Goal: Task Accomplishment & Management: Use online tool/utility

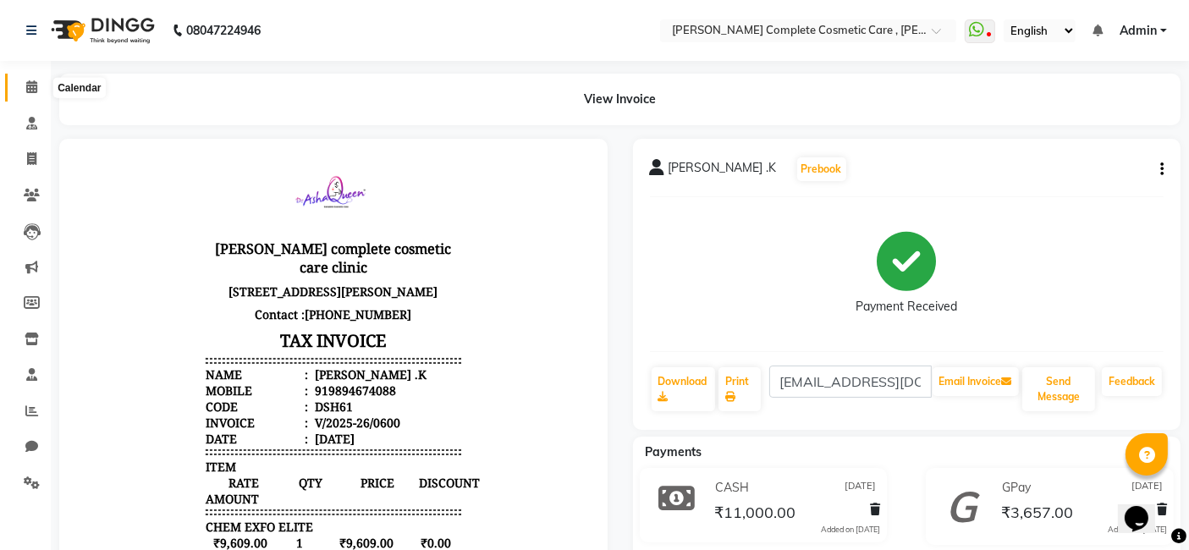
click at [26, 93] on span at bounding box center [32, 87] width 30 height 19
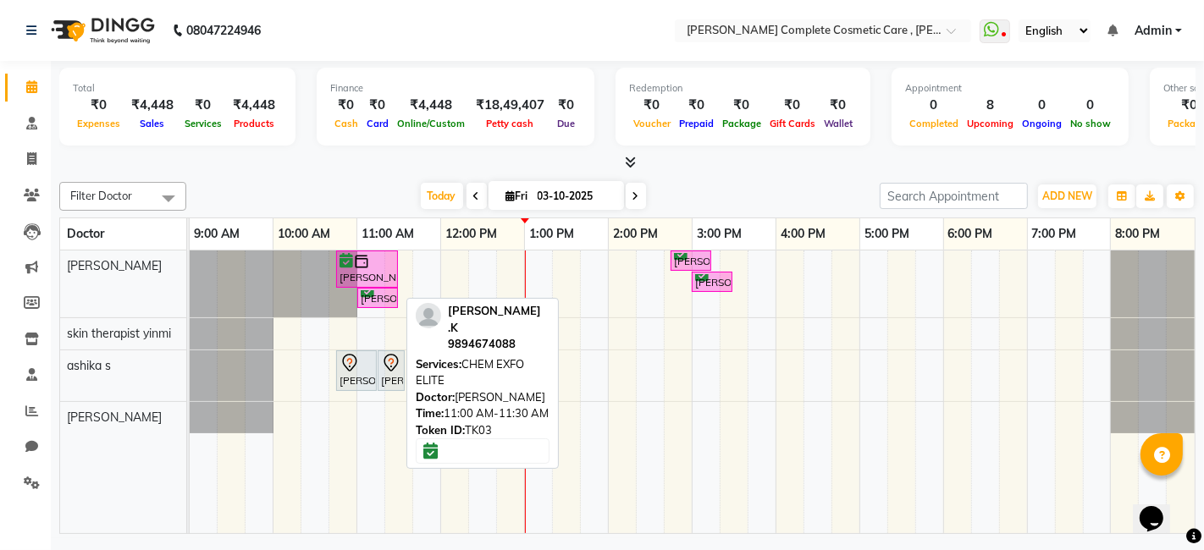
click at [374, 296] on div "[PERSON_NAME] .K, TK03, 11:00 AM-11:30 AM, CHEM EXFO ELITE" at bounding box center [377, 298] width 37 height 16
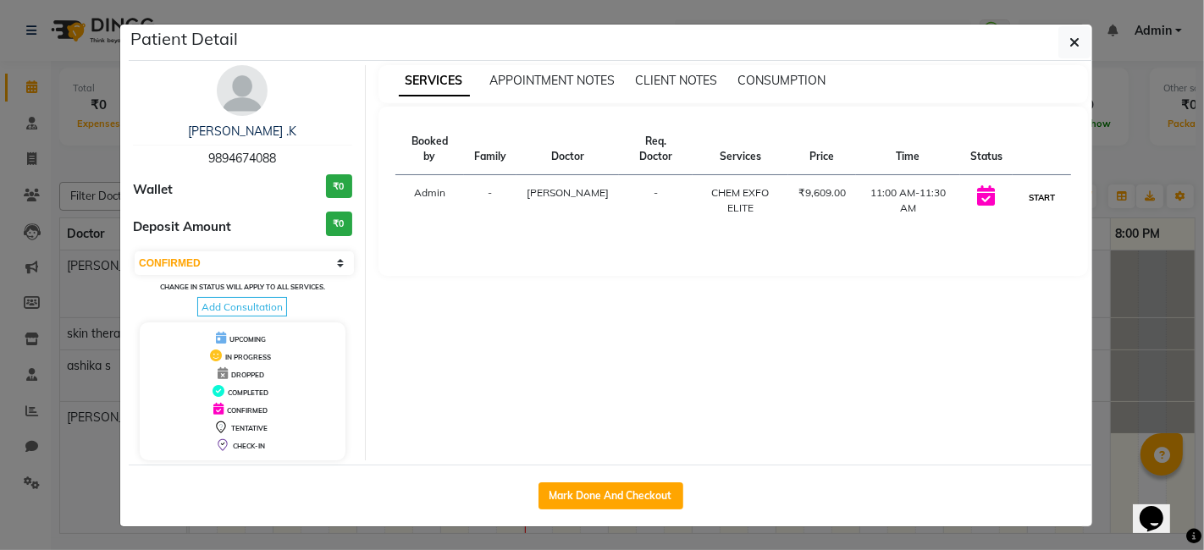
click at [1044, 190] on button "START" at bounding box center [1041, 197] width 35 height 21
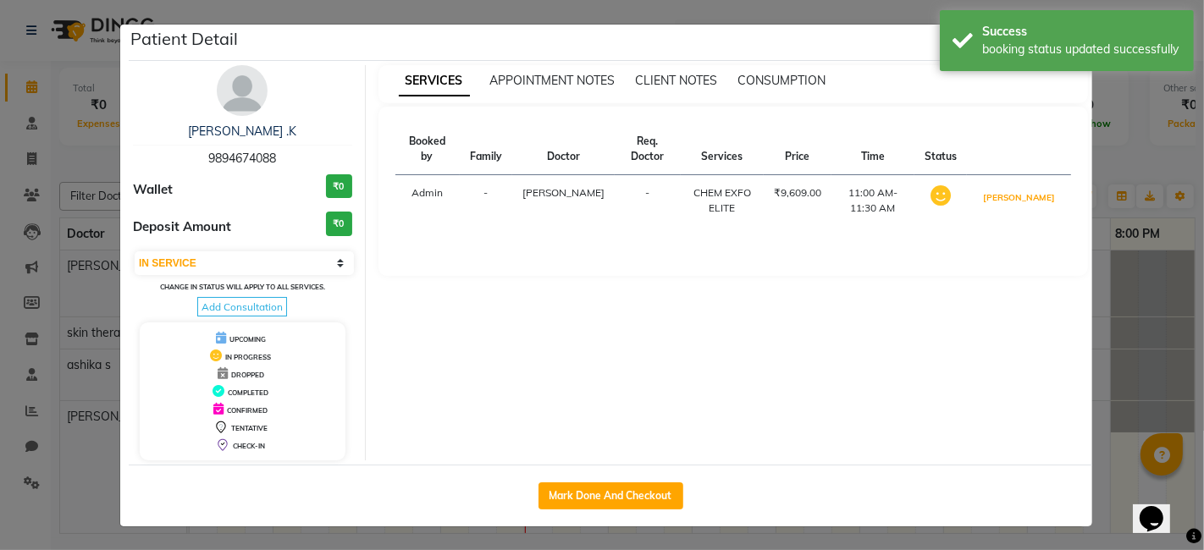
click at [1038, 196] on button "[PERSON_NAME]" at bounding box center [1018, 197] width 80 height 21
select select "3"
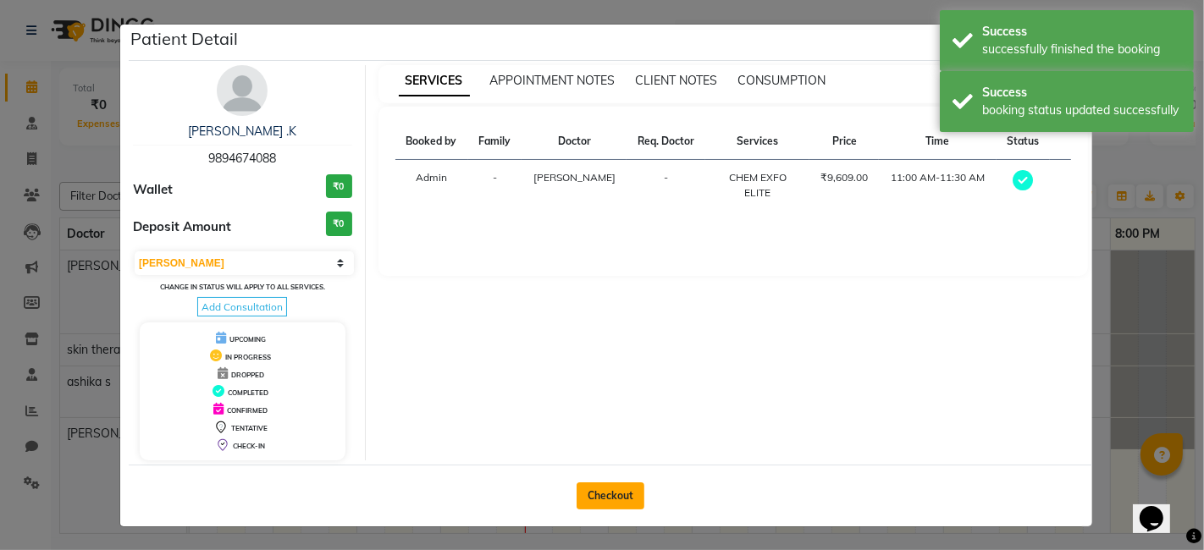
click at [600, 492] on button "Checkout" at bounding box center [610, 495] width 68 height 27
select select "service"
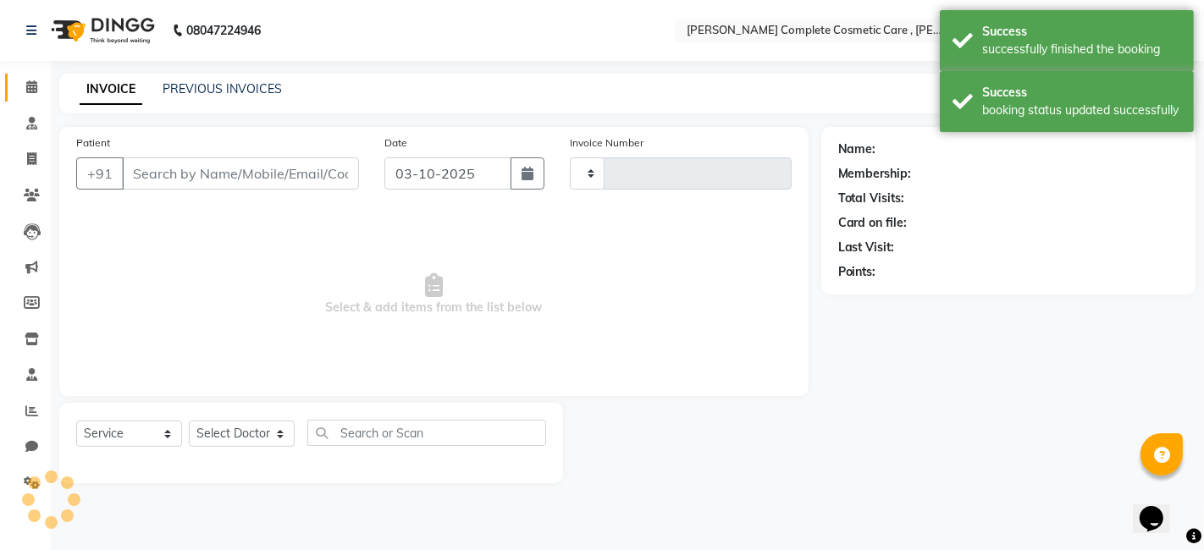
type input "0657"
select select "7560"
select select "product"
type input "9894674088"
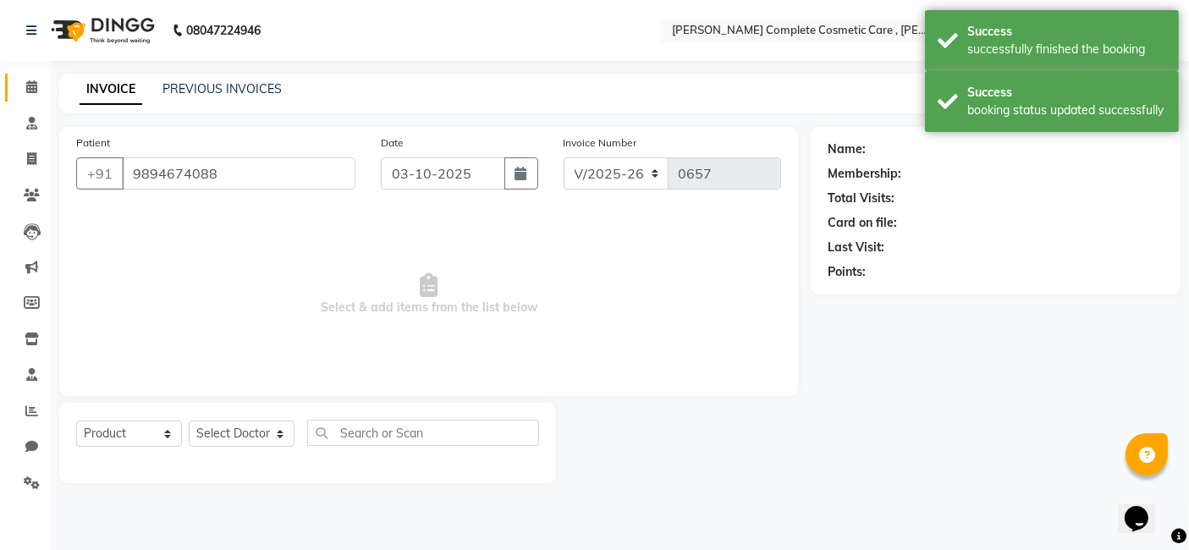
select select "67035"
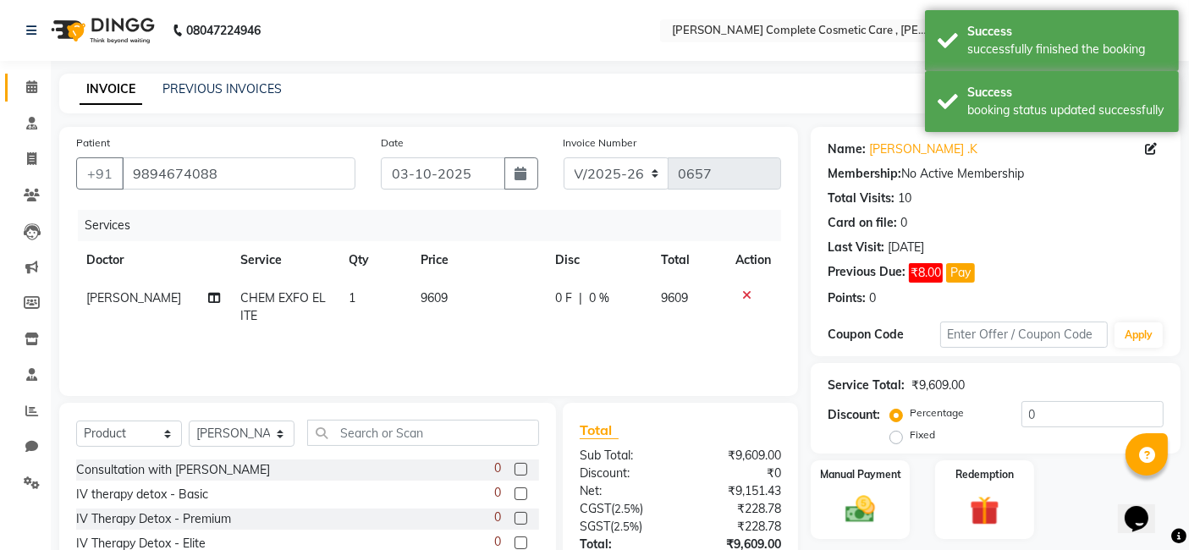
scroll to position [127, 0]
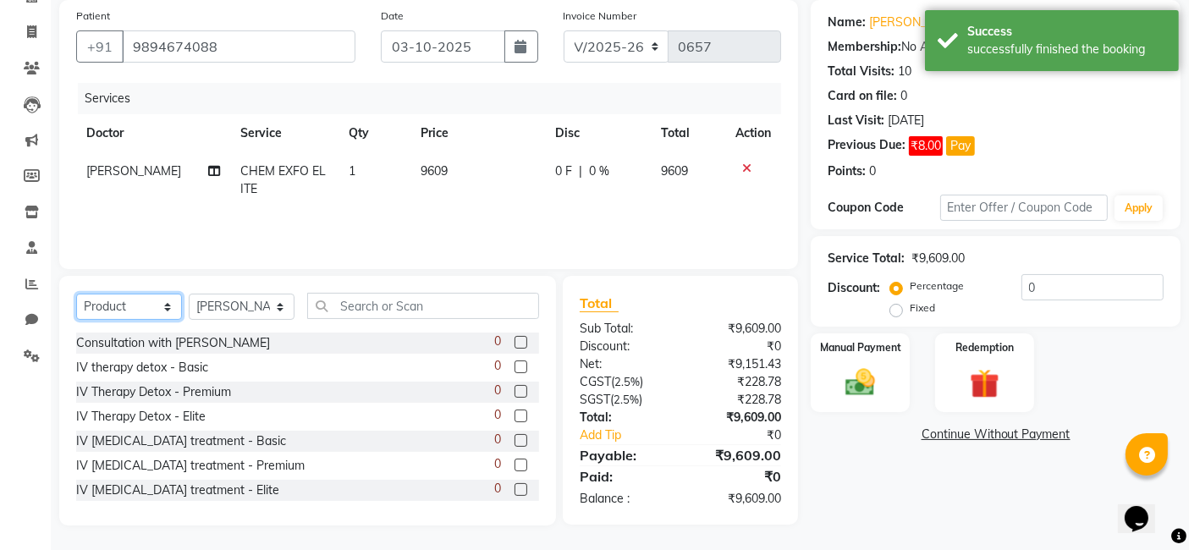
click at [147, 308] on select "Select Service Product Membership Package Voucher Prepaid Gift Card" at bounding box center [129, 307] width 106 height 26
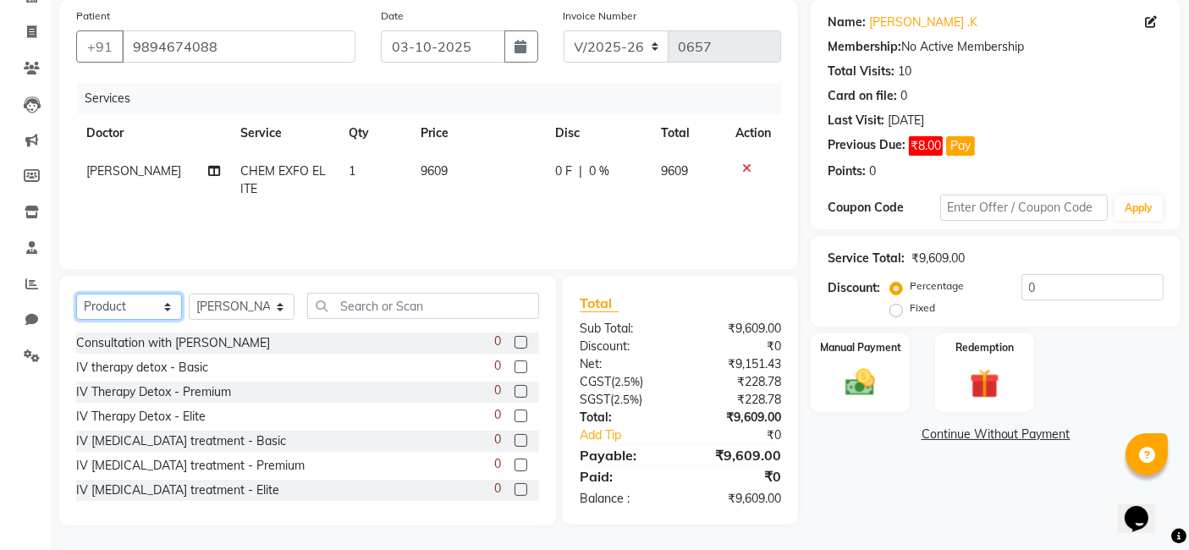
click at [76, 294] on select "Select Service Product Membership Package Voucher Prepaid Gift Card" at bounding box center [129, 307] width 106 height 26
click at [145, 307] on select "Select Service Product Membership Package Voucher Prepaid Gift Card" at bounding box center [129, 307] width 106 height 26
click at [76, 294] on select "Select Service Product Membership Package Voucher Prepaid Gift Card" at bounding box center [129, 307] width 106 height 26
click at [124, 307] on select "Select Service Product Membership Package Voucher Prepaid Gift Card" at bounding box center [129, 307] width 106 height 26
select select "product"
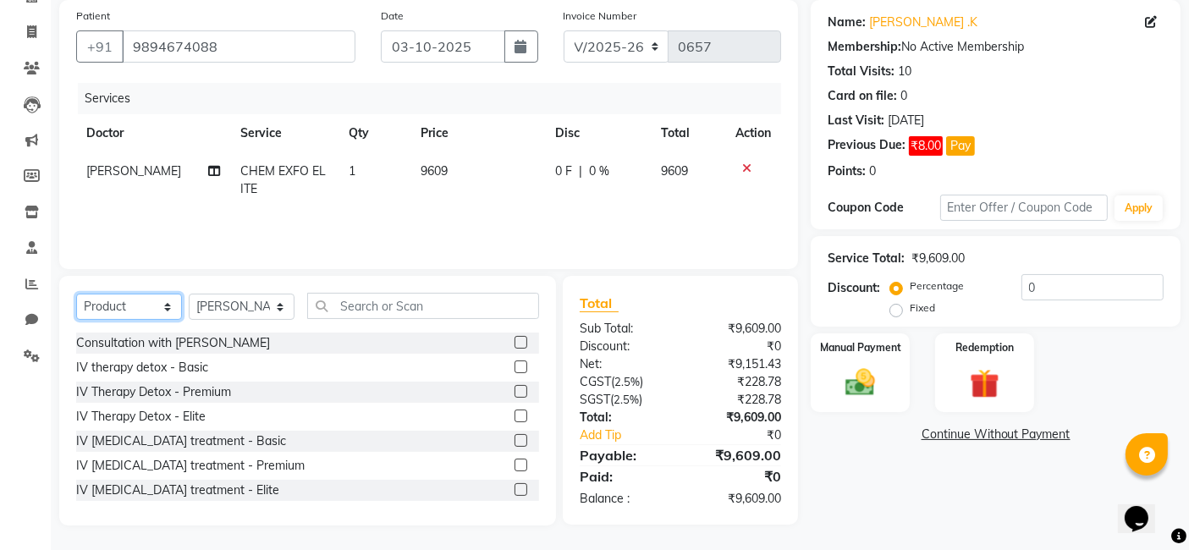
click at [76, 294] on select "Select Service Product Membership Package Voucher Prepaid Gift Card" at bounding box center [129, 307] width 106 height 26
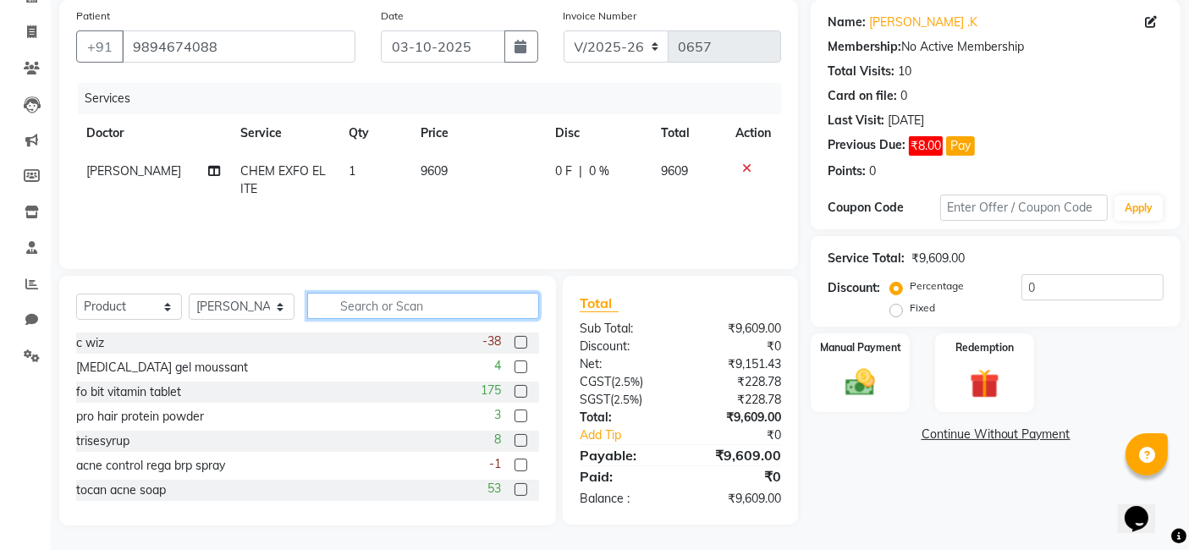
click at [343, 308] on input "text" at bounding box center [423, 306] width 232 height 26
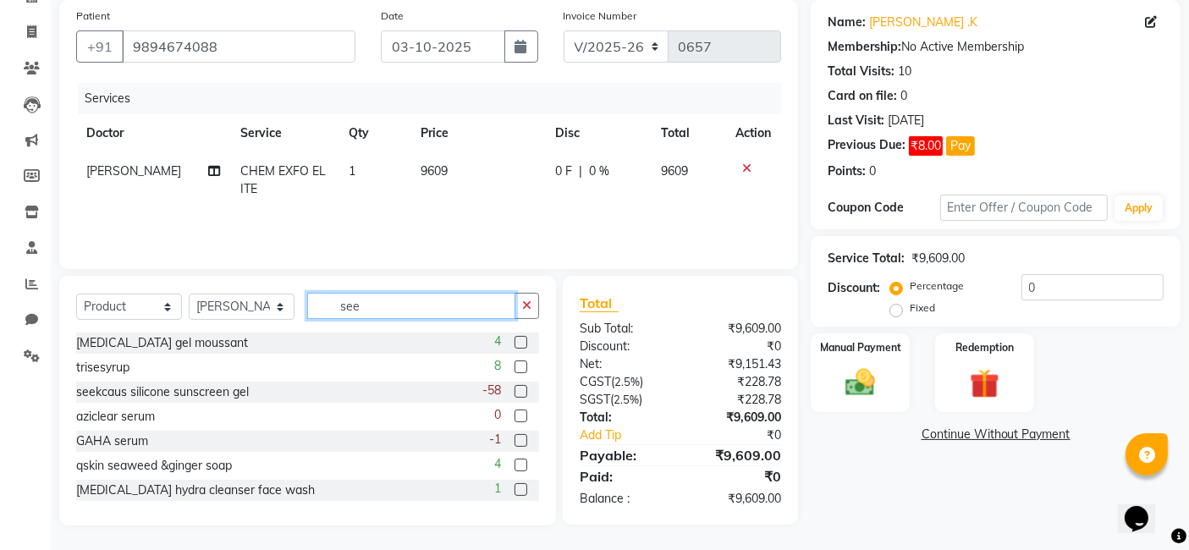
scroll to position [125, 0]
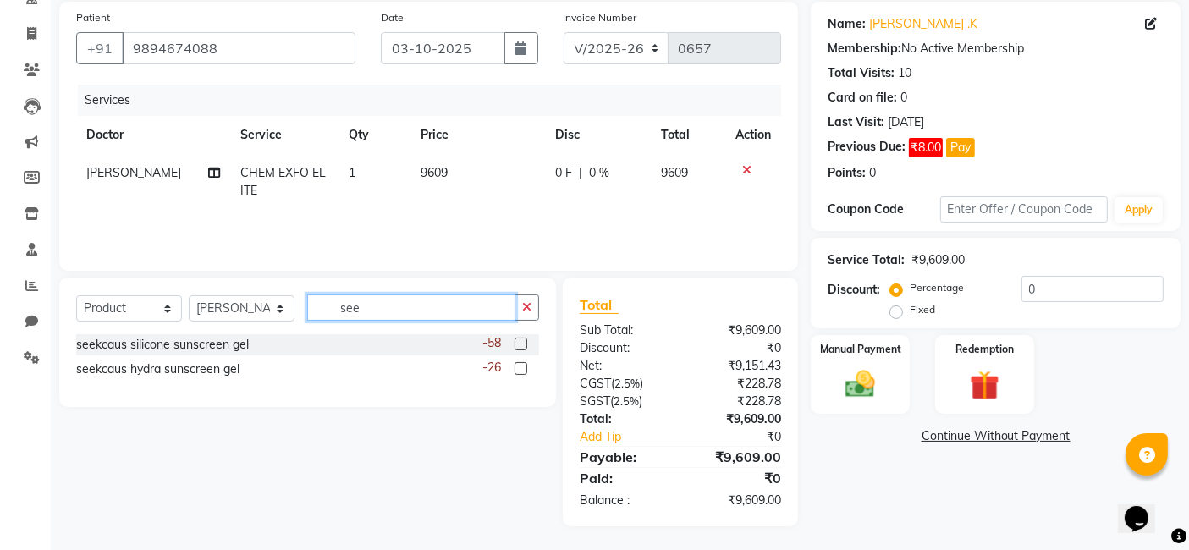
type input "see"
click at [520, 364] on label at bounding box center [521, 368] width 13 height 13
click at [520, 364] on input "checkbox" at bounding box center [520, 369] width 11 height 11
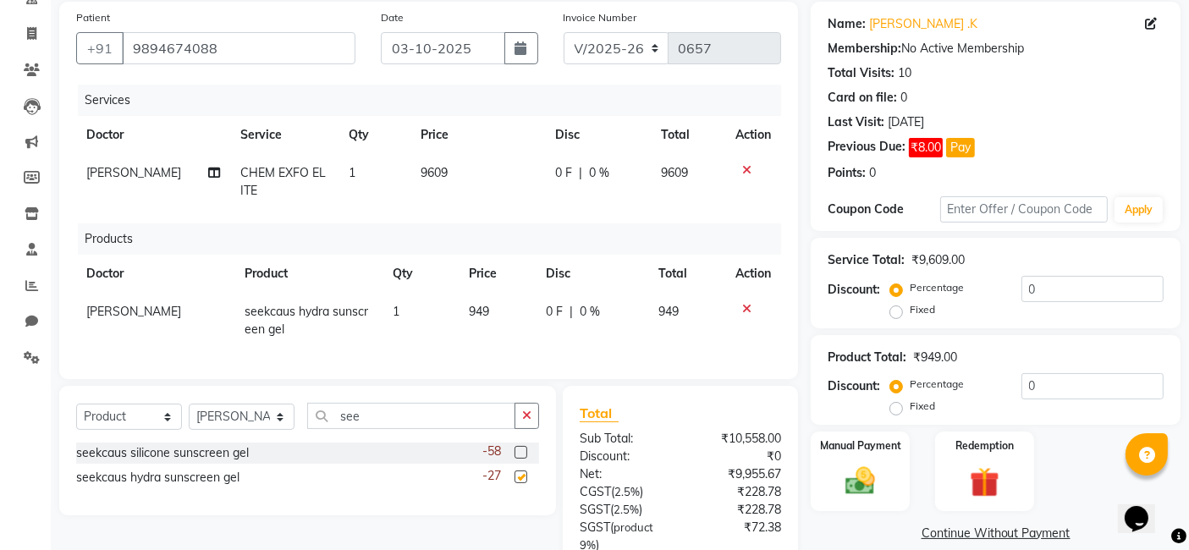
checkbox input "false"
click at [529, 421] on icon "button" at bounding box center [526, 416] width 9 height 12
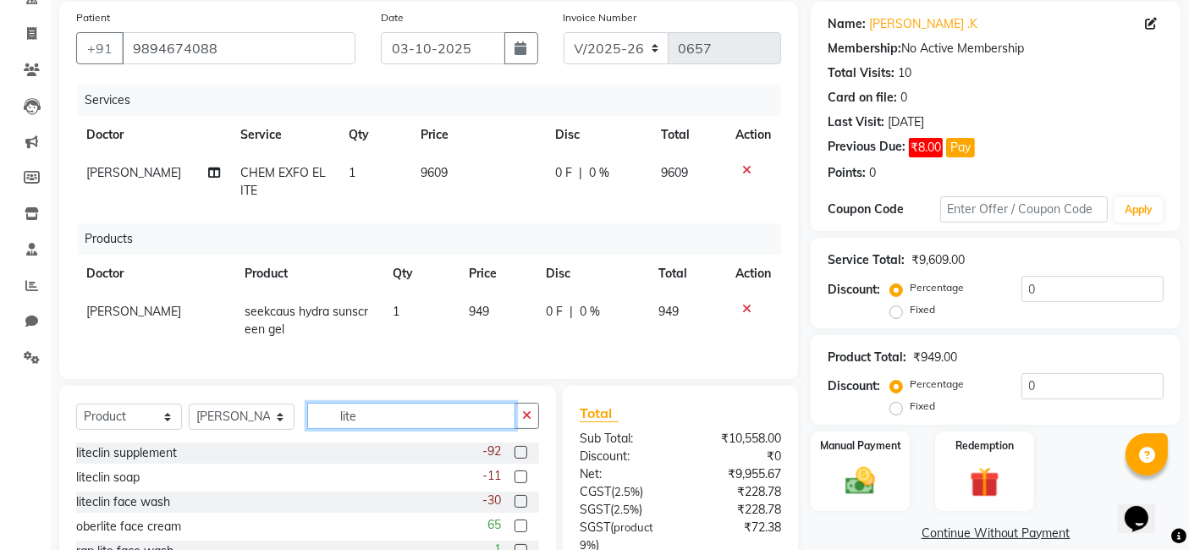
type input "lite"
click at [515, 508] on label at bounding box center [521, 501] width 13 height 13
click at [515, 508] on input "checkbox" at bounding box center [520, 502] width 11 height 11
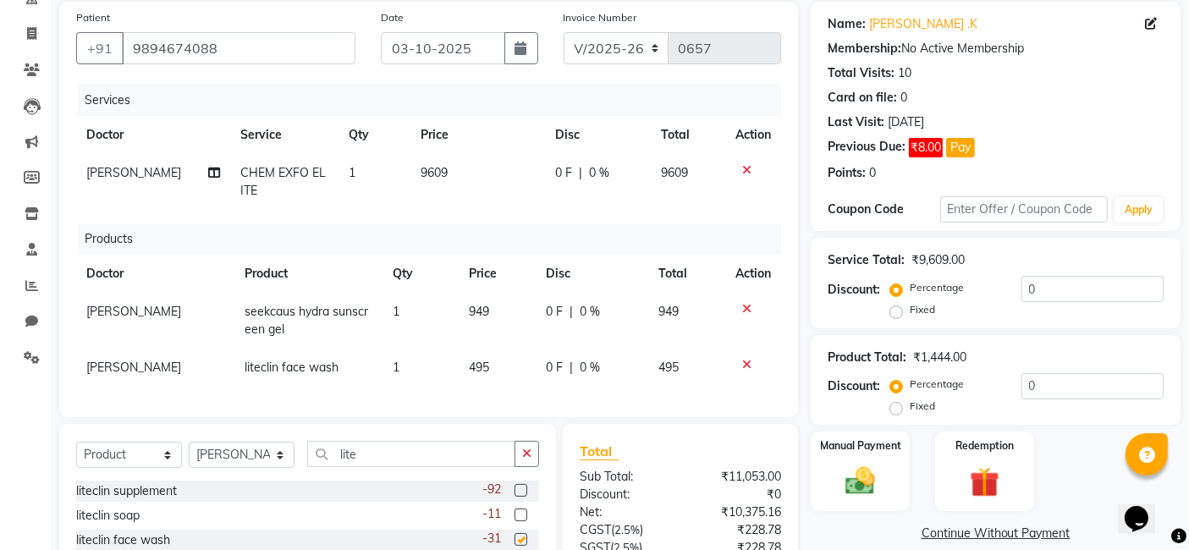
checkbox input "false"
click at [534, 463] on button "button" at bounding box center [527, 454] width 25 height 26
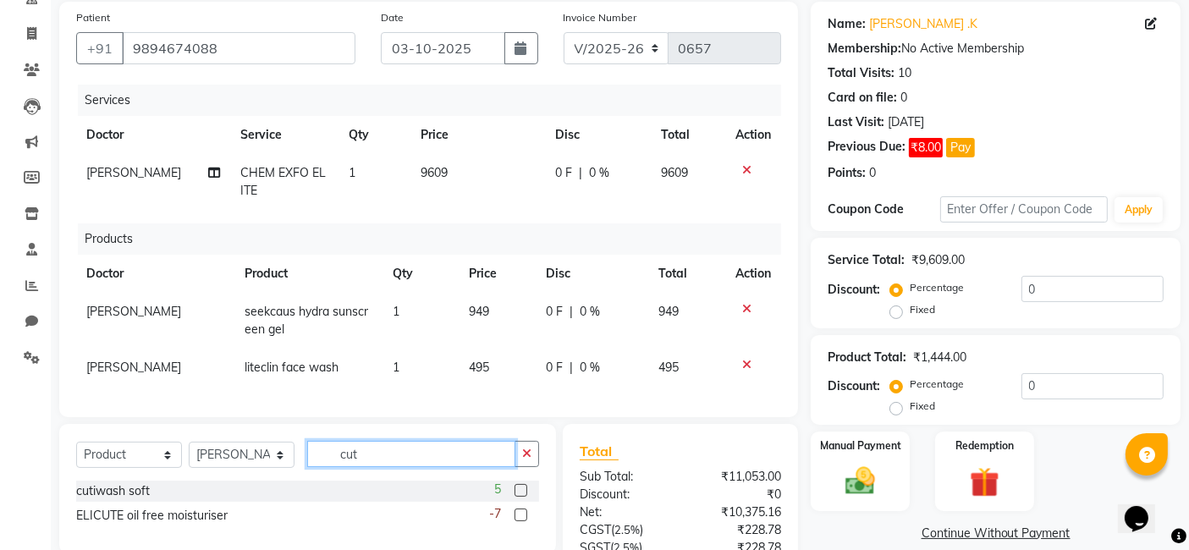
type input "cut"
click at [520, 497] on label at bounding box center [521, 490] width 13 height 13
click at [520, 497] on input "checkbox" at bounding box center [520, 491] width 11 height 11
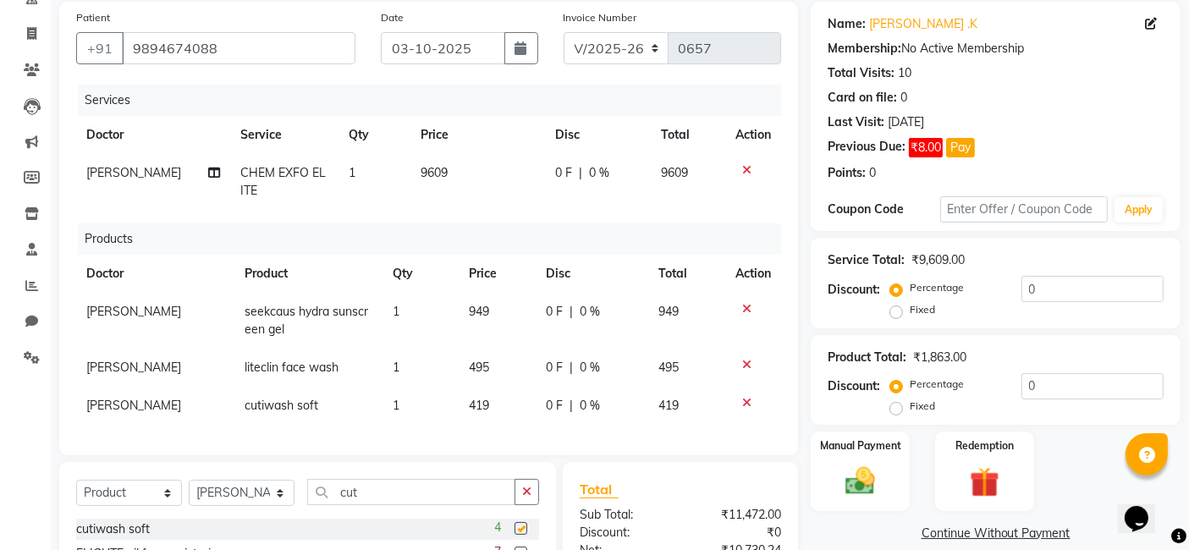
checkbox input "false"
click at [531, 498] on icon "button" at bounding box center [526, 492] width 9 height 12
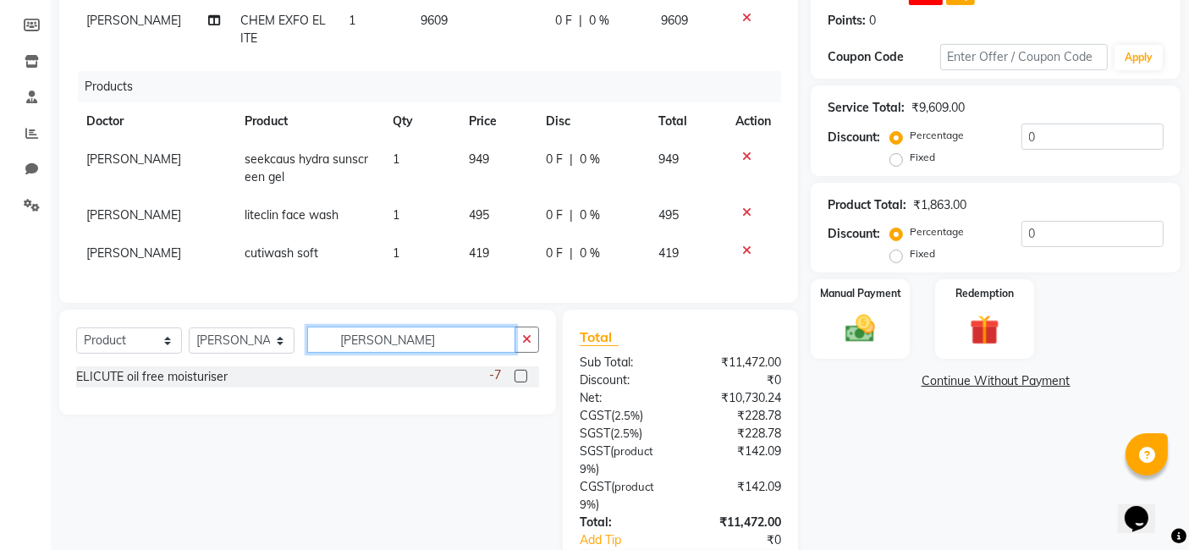
scroll to position [285, 0]
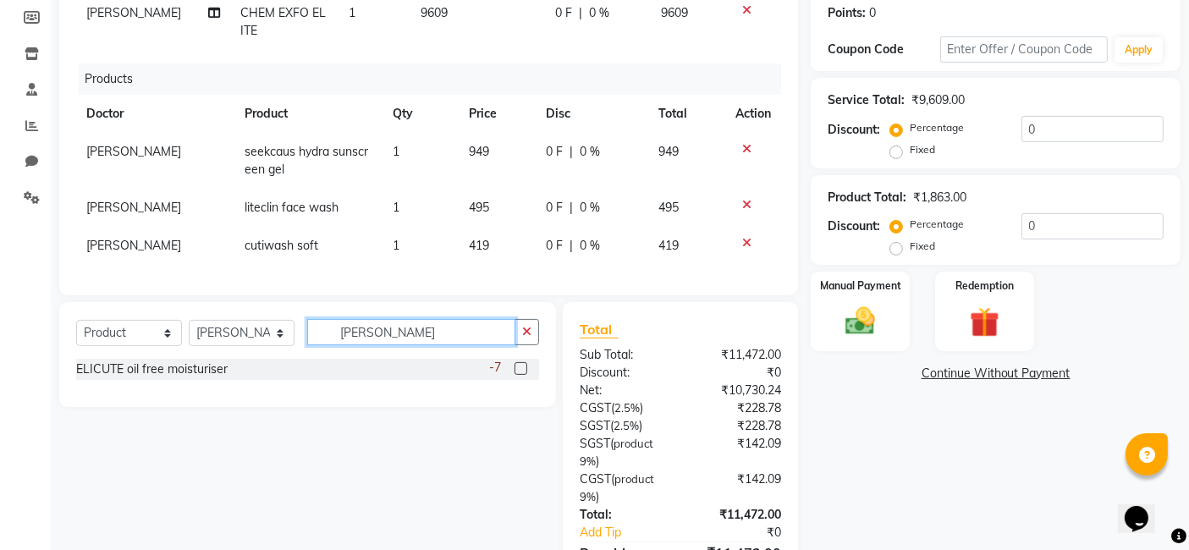
type input "[PERSON_NAME]"
click at [517, 375] on label at bounding box center [521, 368] width 13 height 13
click at [517, 375] on input "checkbox" at bounding box center [520, 369] width 11 height 11
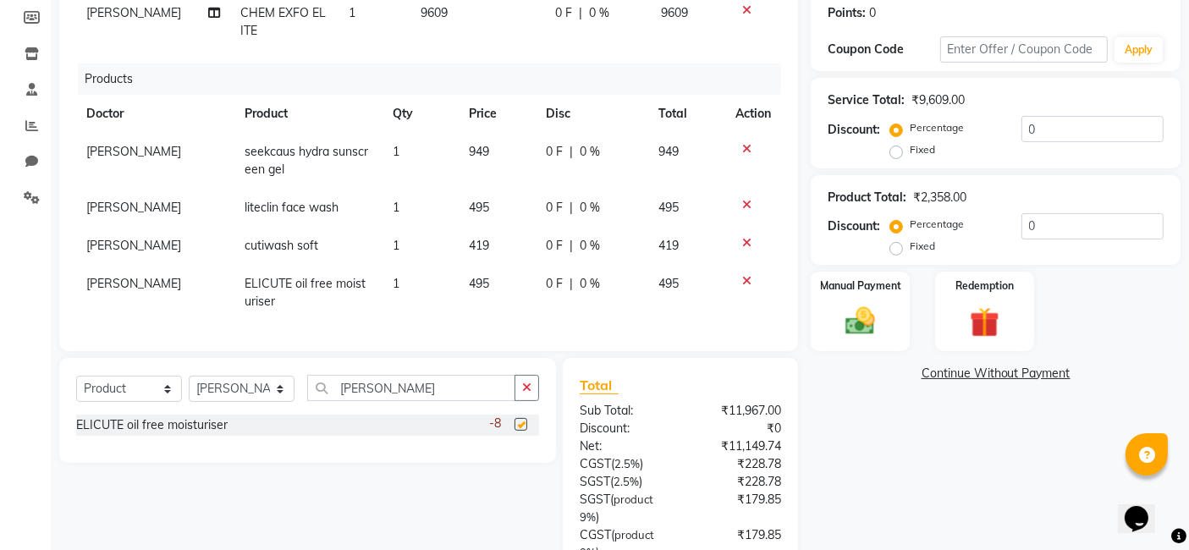
checkbox input "false"
click at [527, 394] on icon "button" at bounding box center [526, 388] width 9 height 12
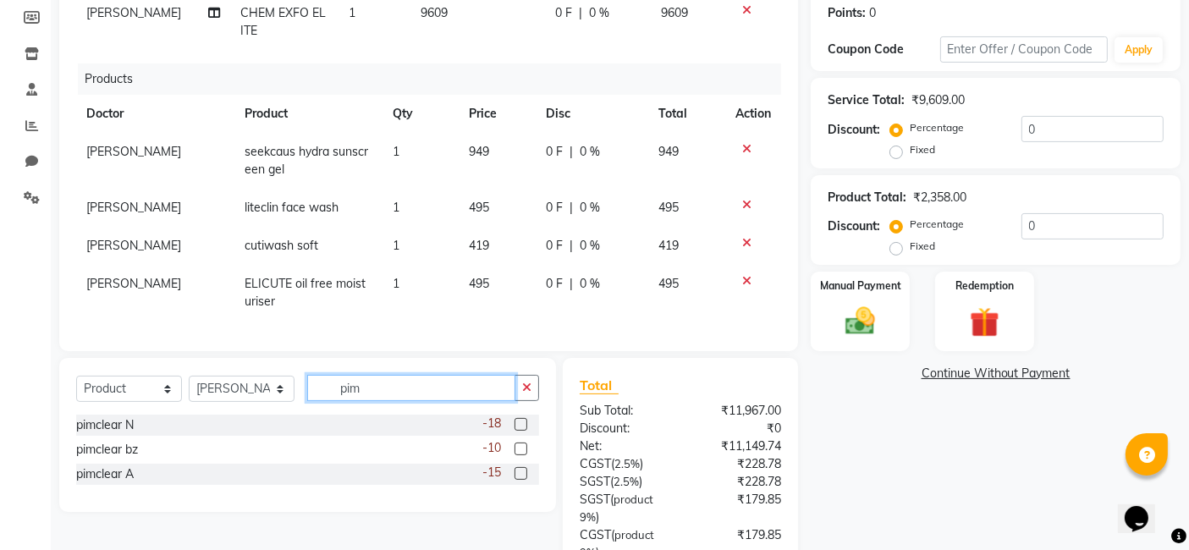
type input "pim"
click at [519, 455] on label at bounding box center [521, 449] width 13 height 13
click at [519, 455] on input "checkbox" at bounding box center [520, 449] width 11 height 11
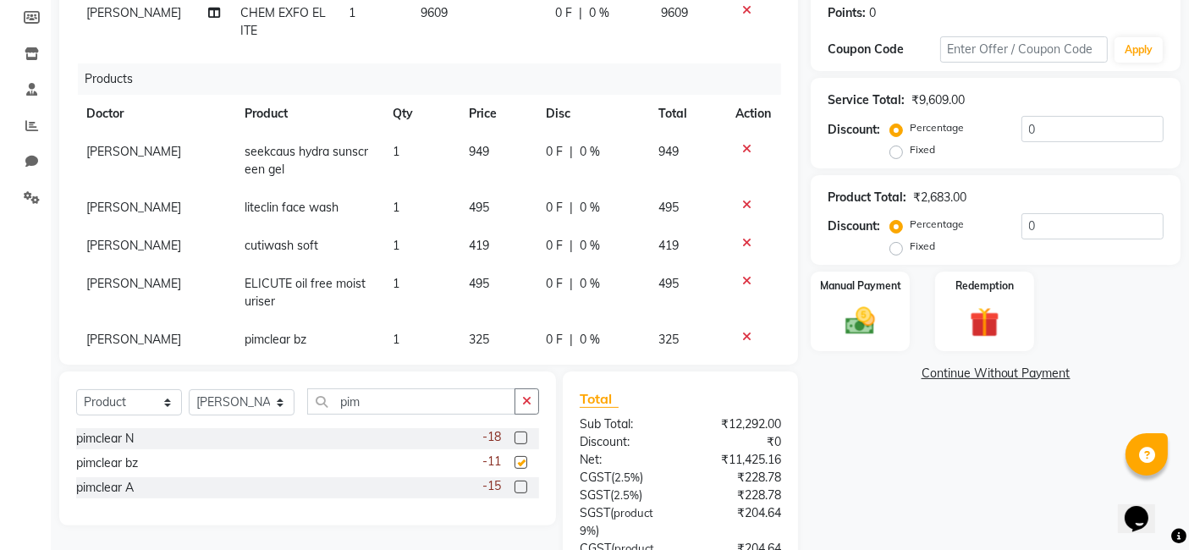
checkbox input "false"
click at [519, 488] on label at bounding box center [521, 487] width 13 height 13
click at [519, 488] on input "checkbox" at bounding box center [520, 487] width 11 height 11
checkbox input "false"
click at [529, 403] on icon "button" at bounding box center [526, 401] width 9 height 12
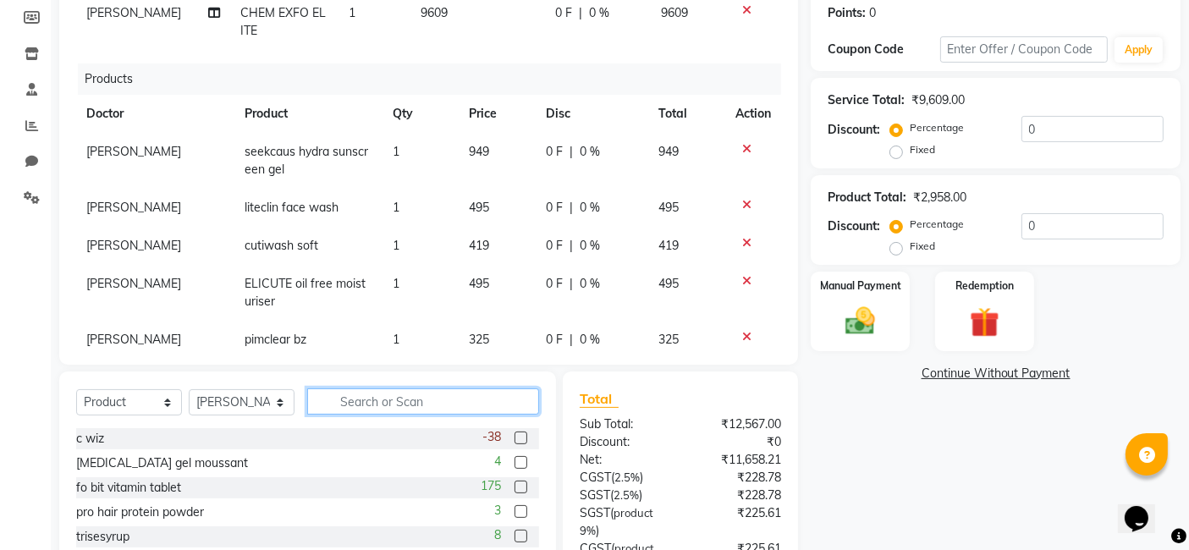
scroll to position [77, 0]
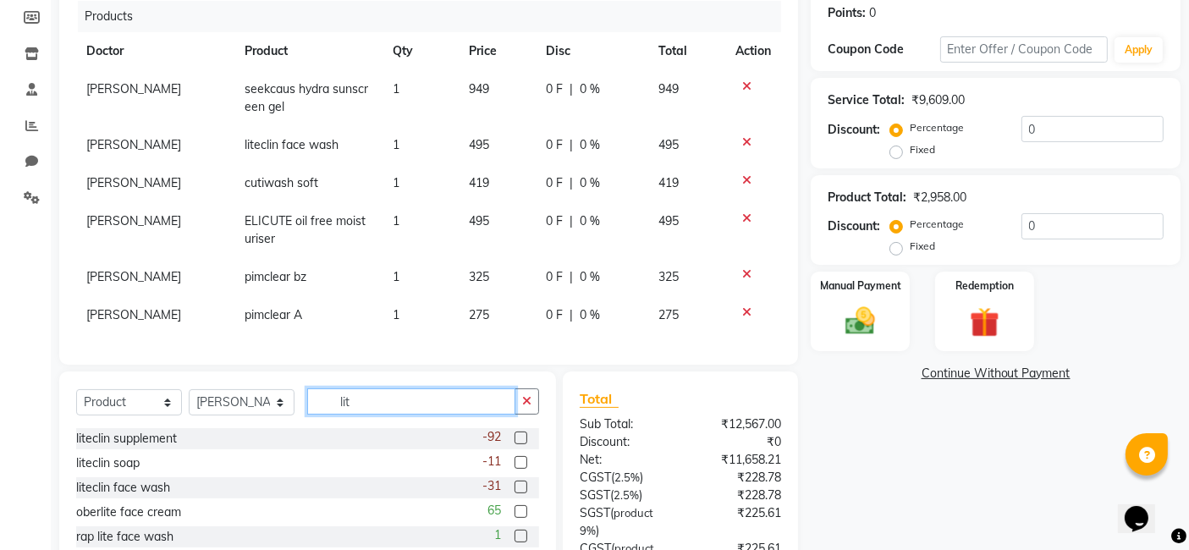
type input "lit"
click at [520, 436] on label at bounding box center [521, 438] width 13 height 13
click at [520, 436] on input "checkbox" at bounding box center [520, 438] width 11 height 11
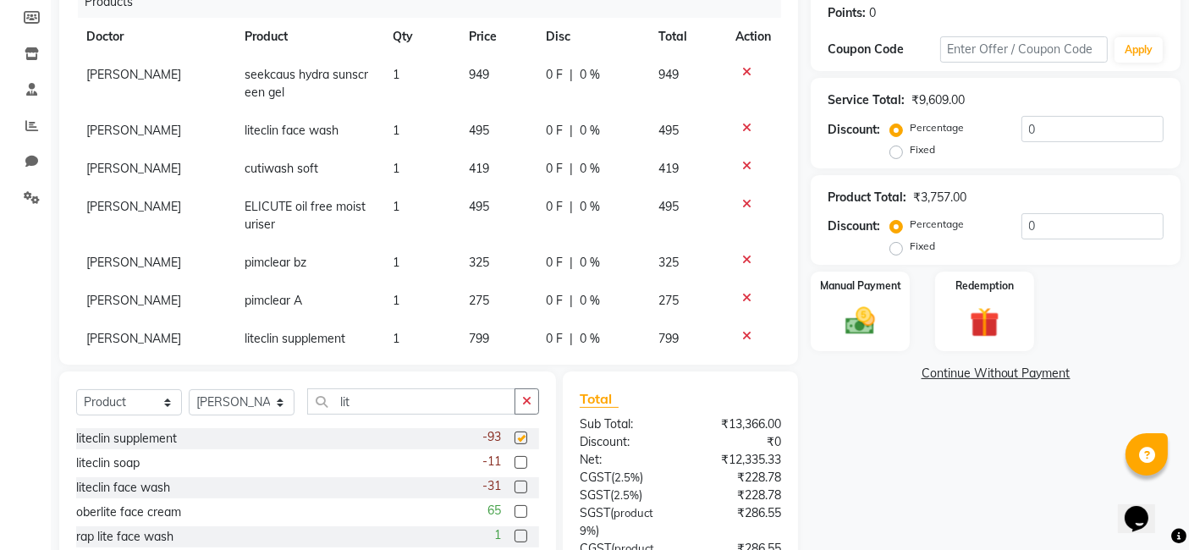
checkbox input "false"
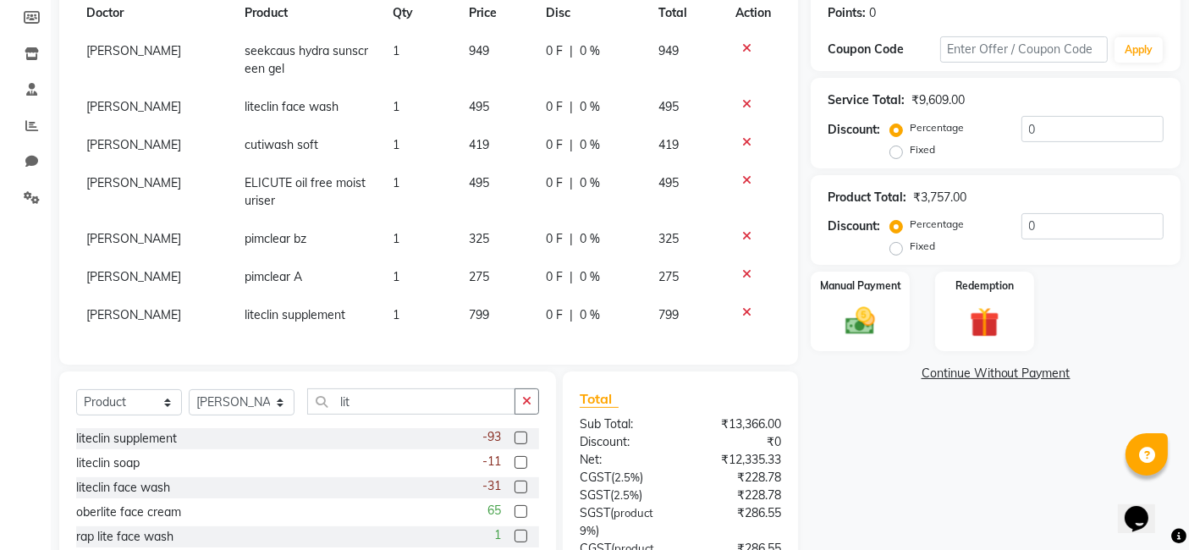
click at [482, 303] on td "799" at bounding box center [497, 315] width 77 height 38
select select "67035"
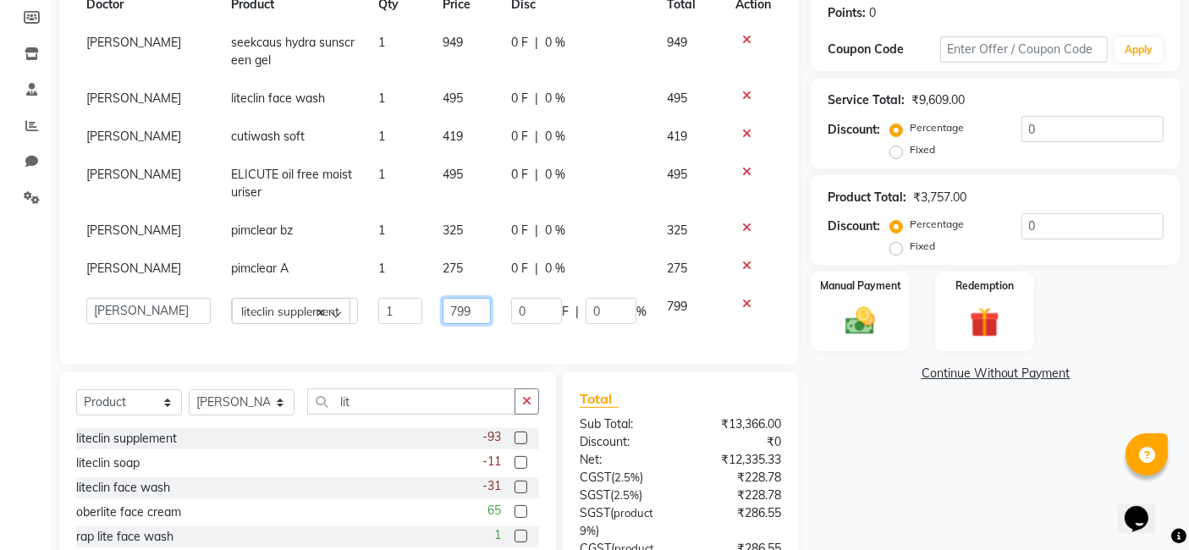
click at [461, 298] on input "799" at bounding box center [467, 311] width 48 height 26
type input "7"
type input "850"
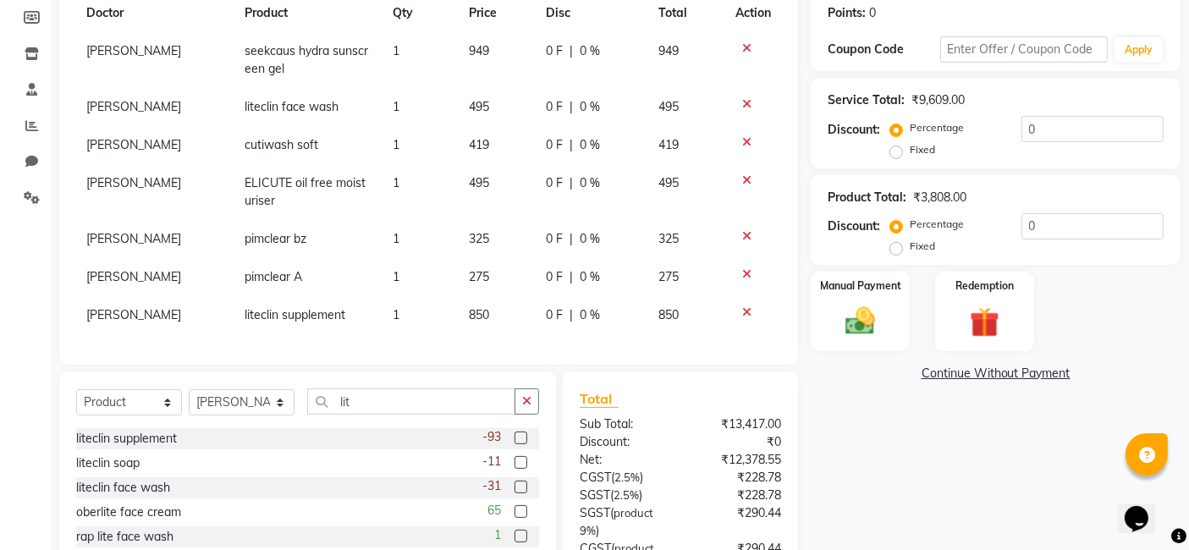
click at [389, 306] on td "1" at bounding box center [421, 315] width 76 height 38
select select "67035"
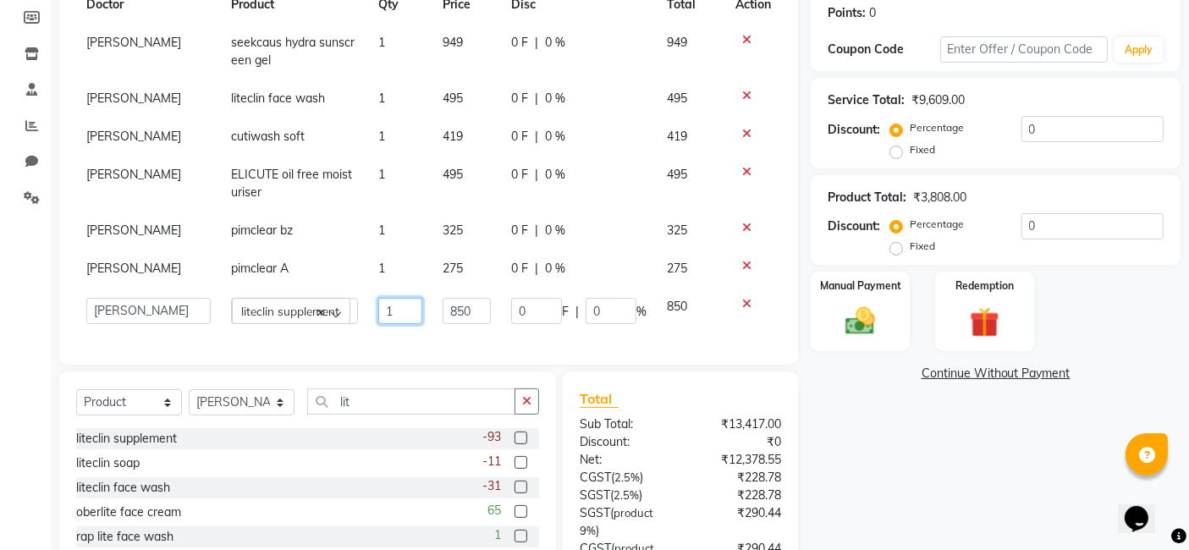
click at [389, 306] on input "1" at bounding box center [400, 311] width 45 height 26
type input "3"
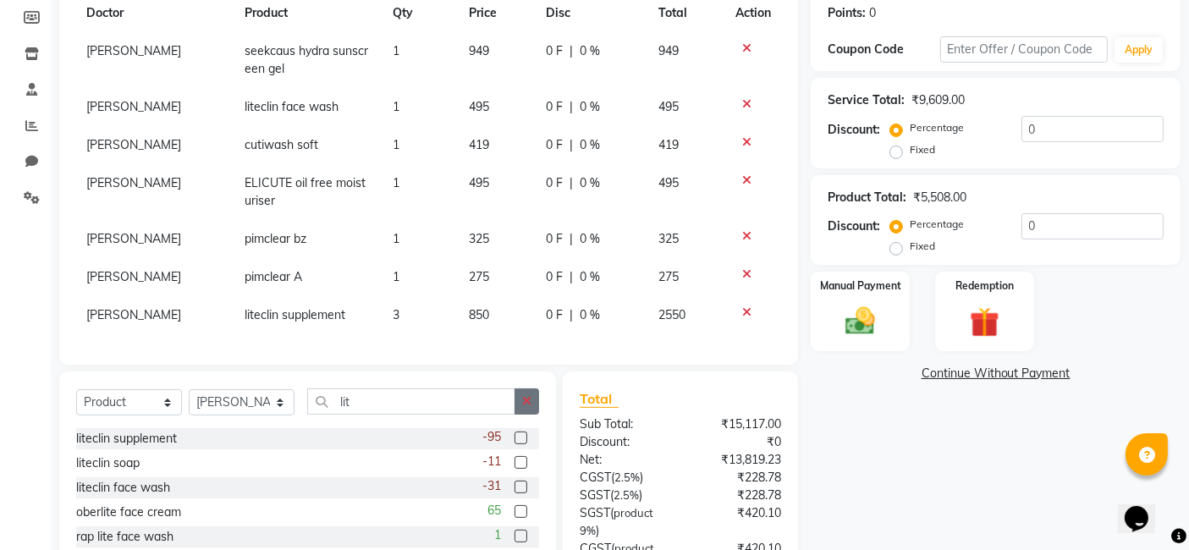
click at [534, 399] on button "button" at bounding box center [527, 401] width 25 height 26
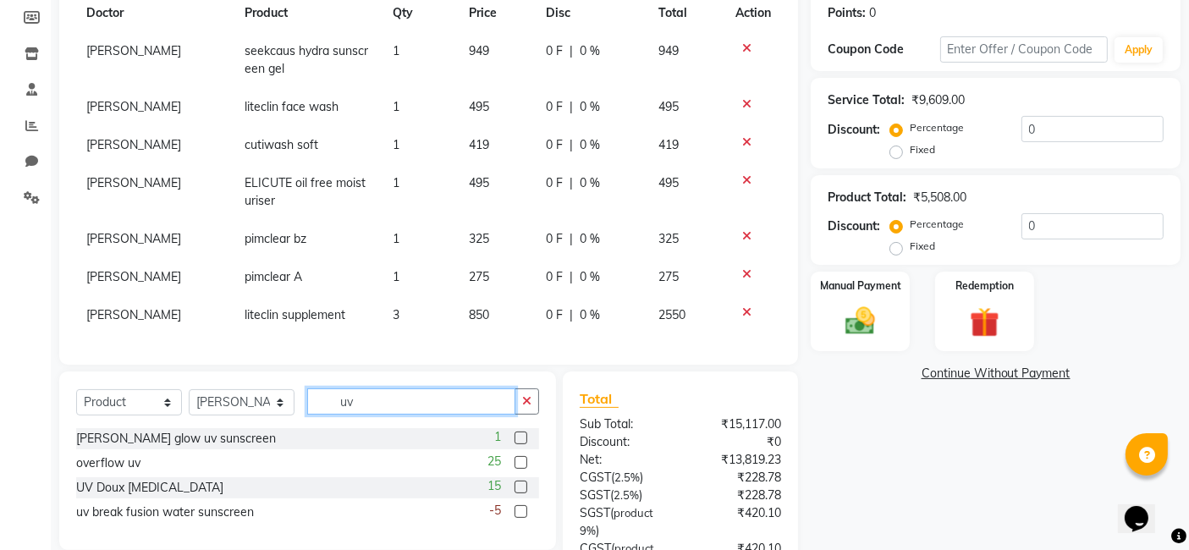
type input "uv"
click at [517, 489] on label at bounding box center [521, 487] width 13 height 13
click at [517, 489] on input "checkbox" at bounding box center [520, 487] width 11 height 11
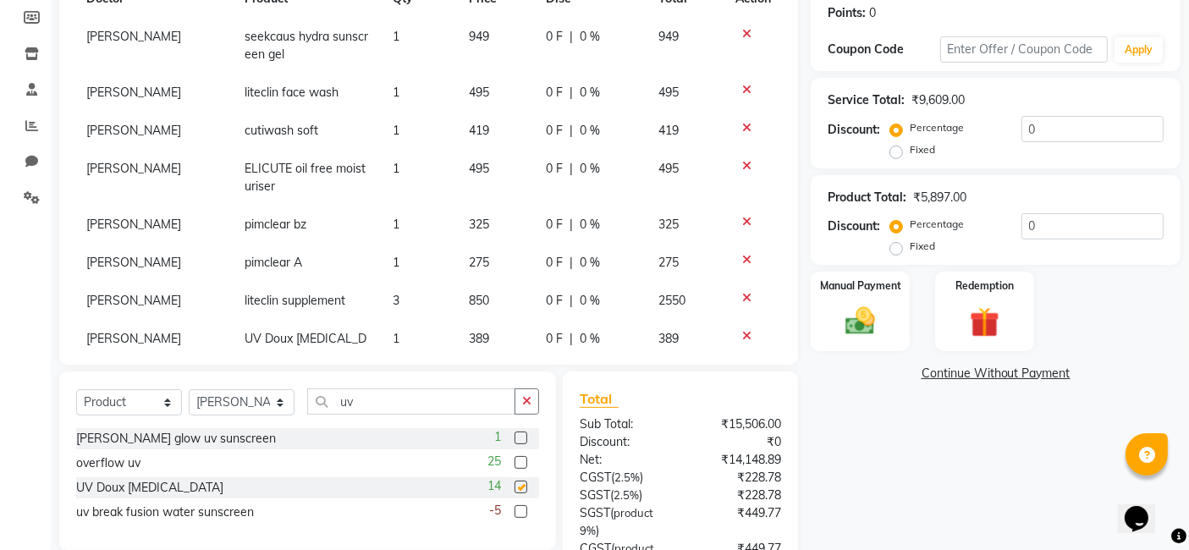
checkbox input "false"
click at [533, 405] on button "button" at bounding box center [527, 401] width 25 height 26
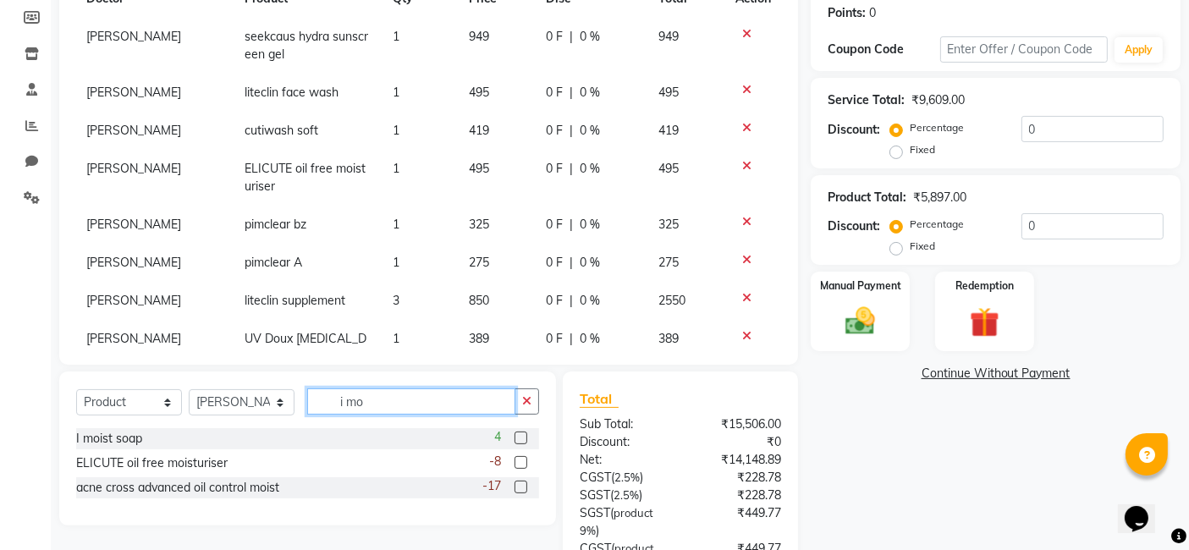
type input "i mo"
click at [524, 437] on label at bounding box center [521, 438] width 13 height 13
click at [524, 437] on input "checkbox" at bounding box center [520, 438] width 11 height 11
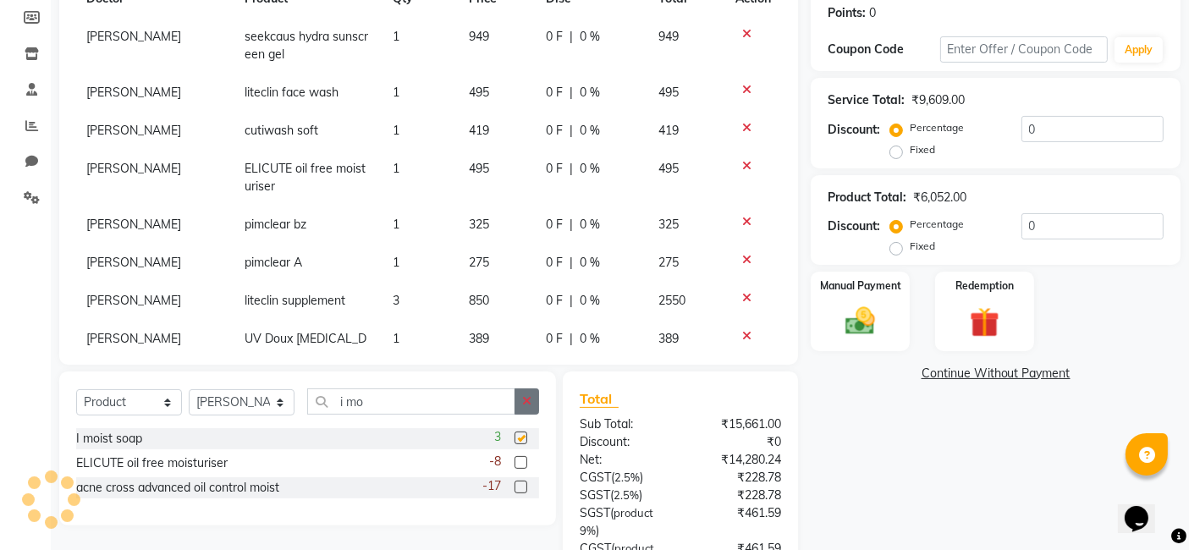
checkbox input "false"
click at [530, 400] on icon "button" at bounding box center [526, 401] width 9 height 12
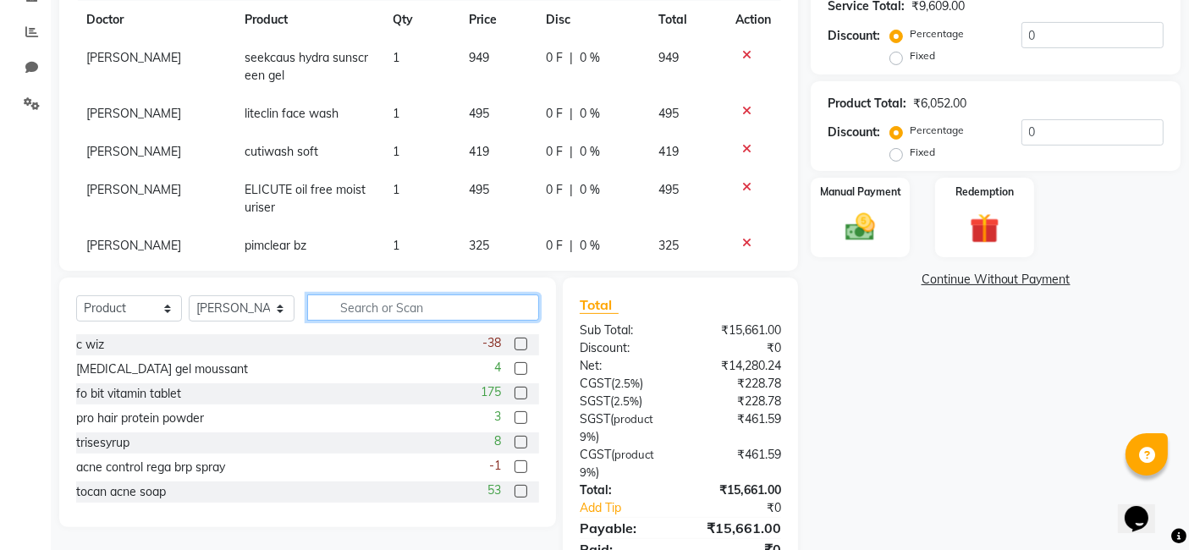
scroll to position [379, 0]
click at [861, 202] on div "Manual Payment" at bounding box center [860, 217] width 102 height 83
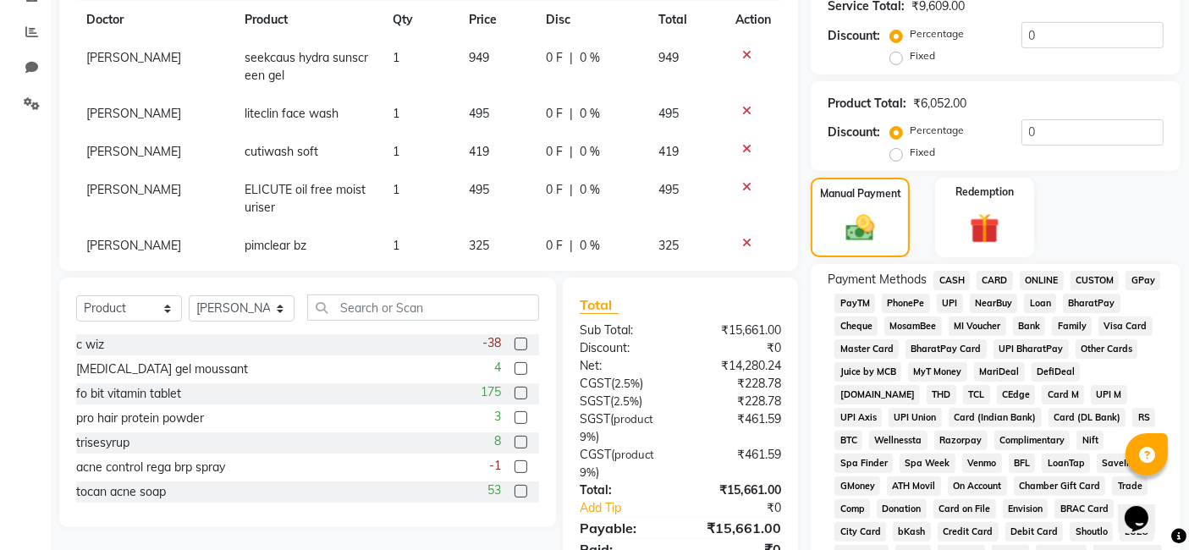
click at [957, 279] on span "CASH" at bounding box center [952, 280] width 36 height 19
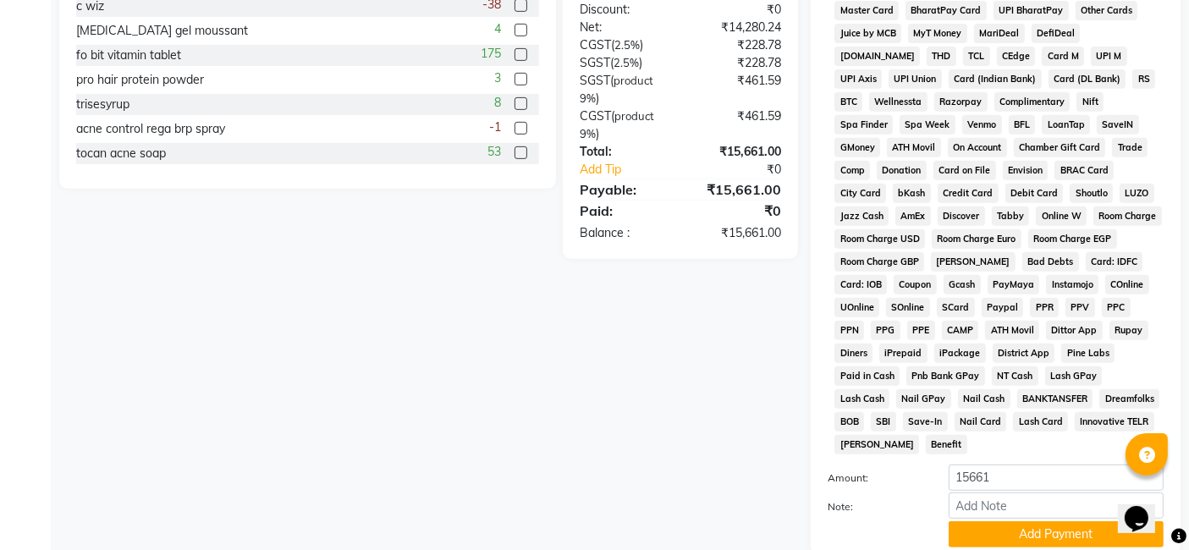
scroll to position [827, 0]
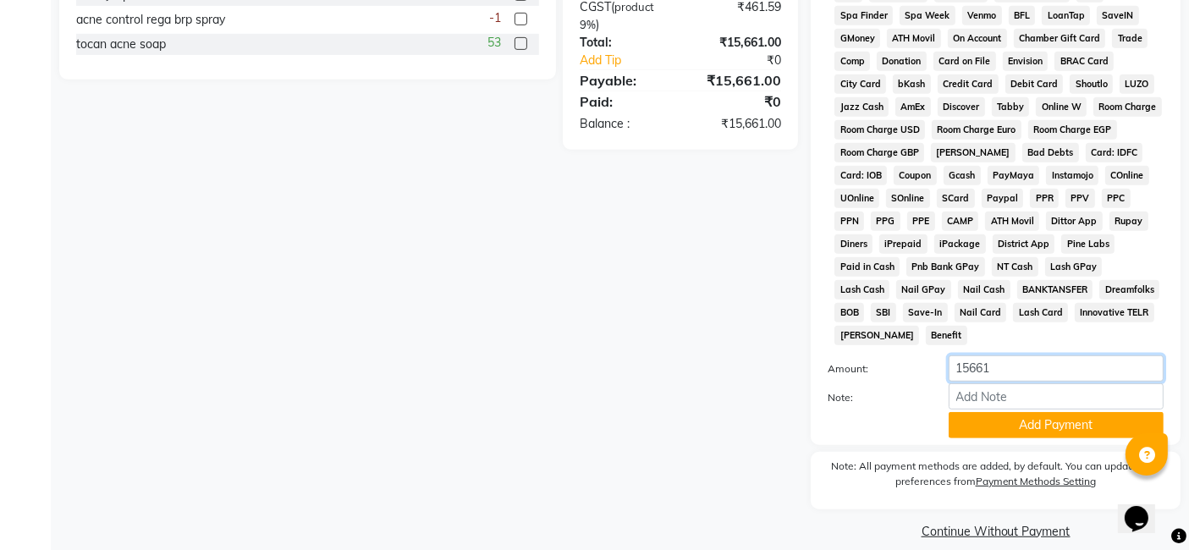
click at [1027, 355] on input "15661" at bounding box center [1056, 368] width 215 height 26
type input "1"
type input "9000"
click at [1033, 415] on button "Add Payment" at bounding box center [1056, 425] width 215 height 26
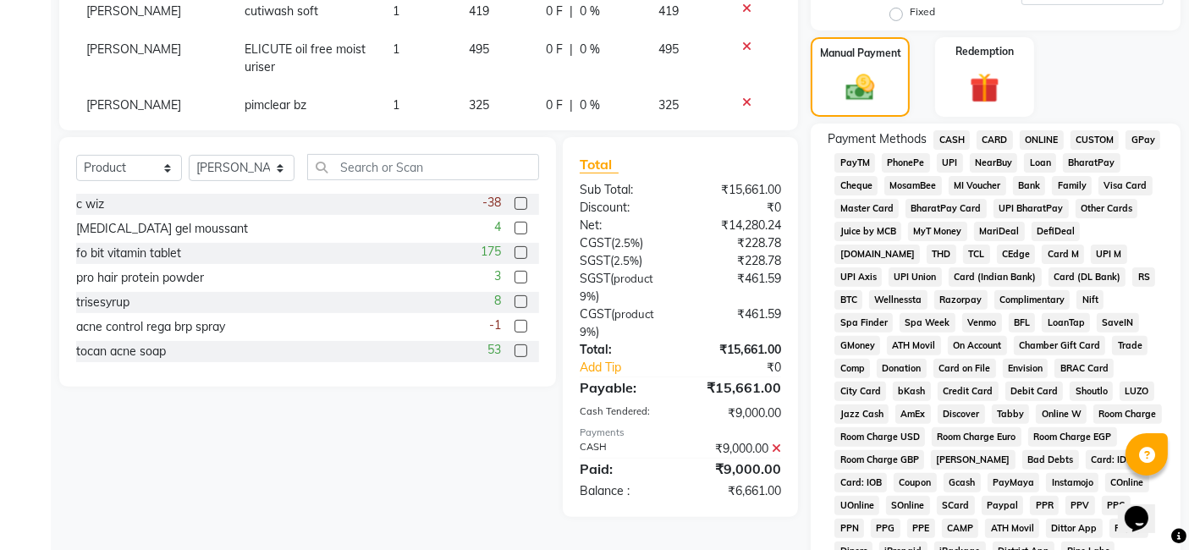
scroll to position [519, 0]
click at [1138, 140] on span "GPay" at bounding box center [1143, 140] width 35 height 19
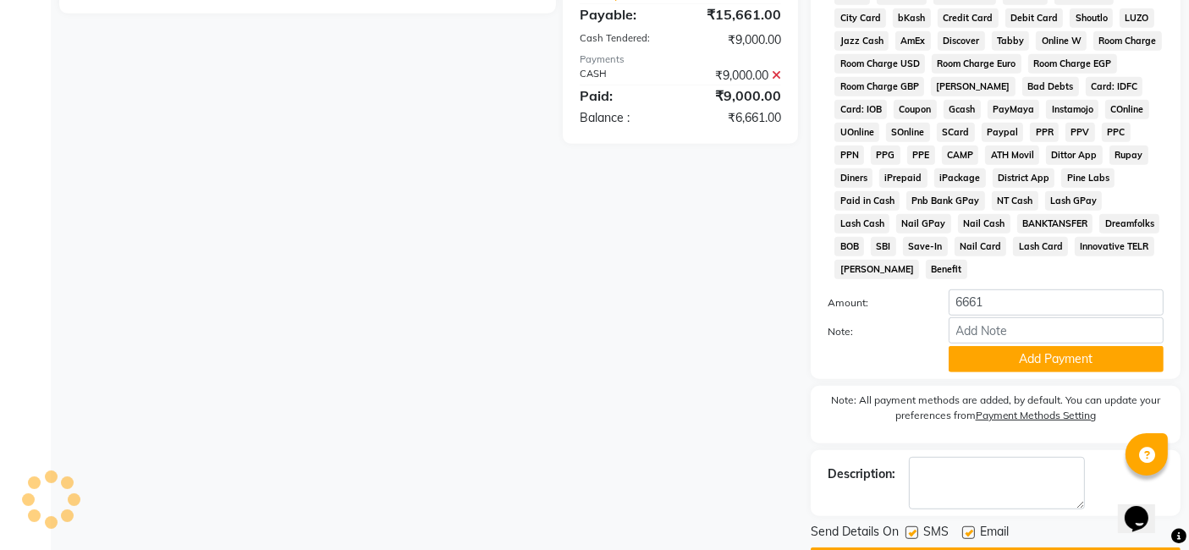
scroll to position [922, 0]
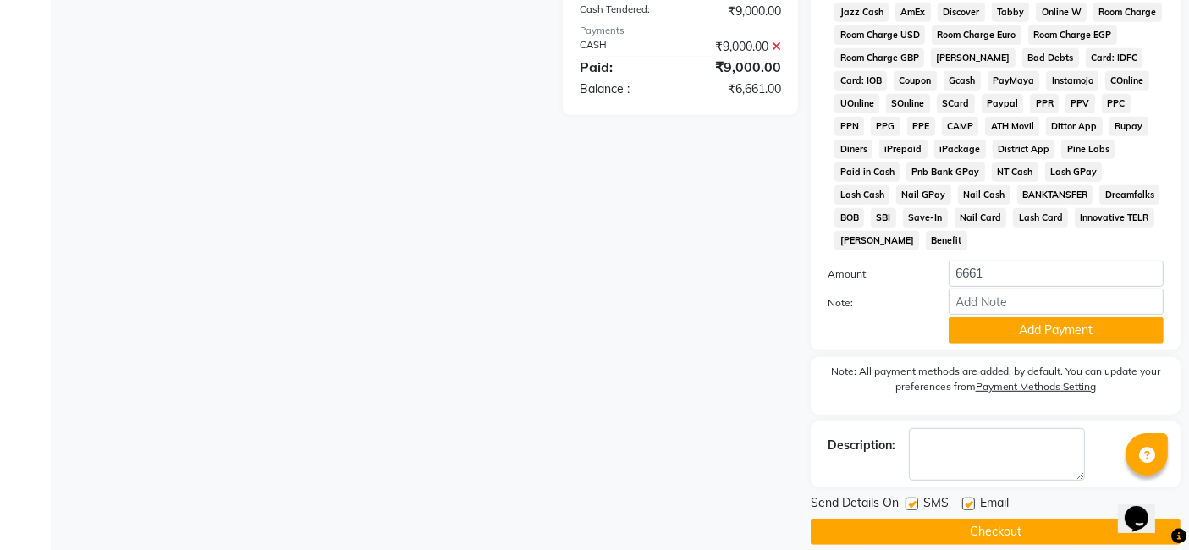
click at [608, 57] on div "Paid:" at bounding box center [623, 67] width 113 height 20
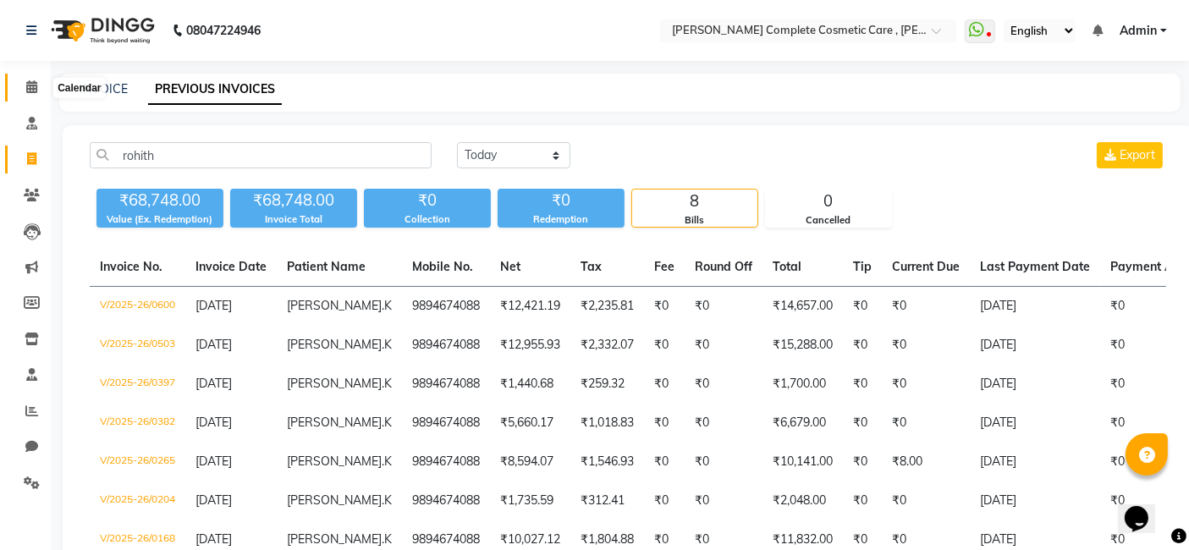
click at [26, 87] on icon at bounding box center [31, 86] width 11 height 13
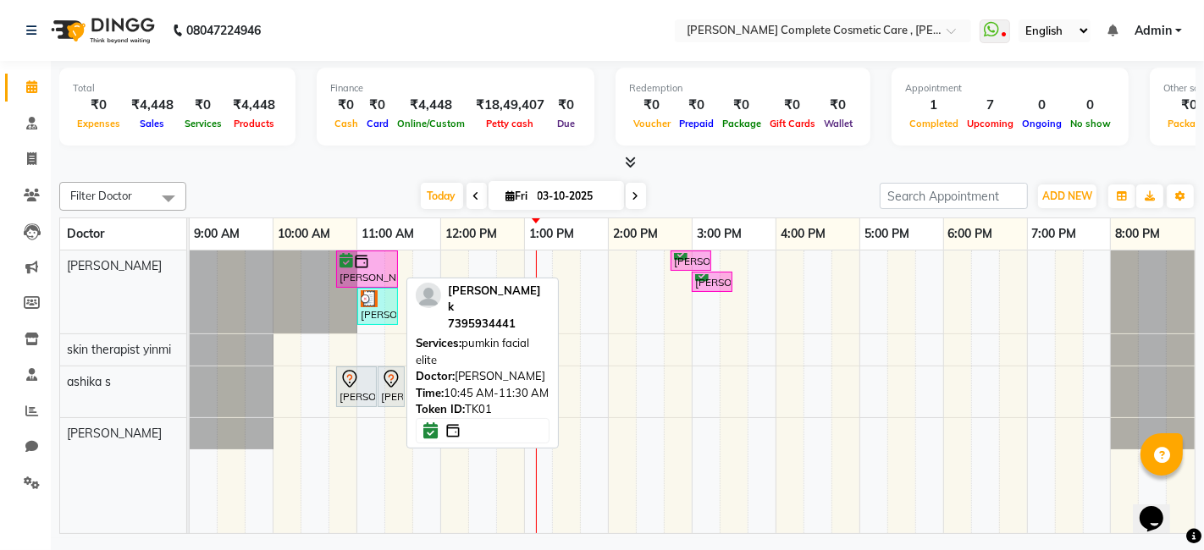
click at [372, 268] on div "[PERSON_NAME] k, TK01, 10:45 AM-11:30 AM, pumkin facial elite" at bounding box center [367, 269] width 58 height 32
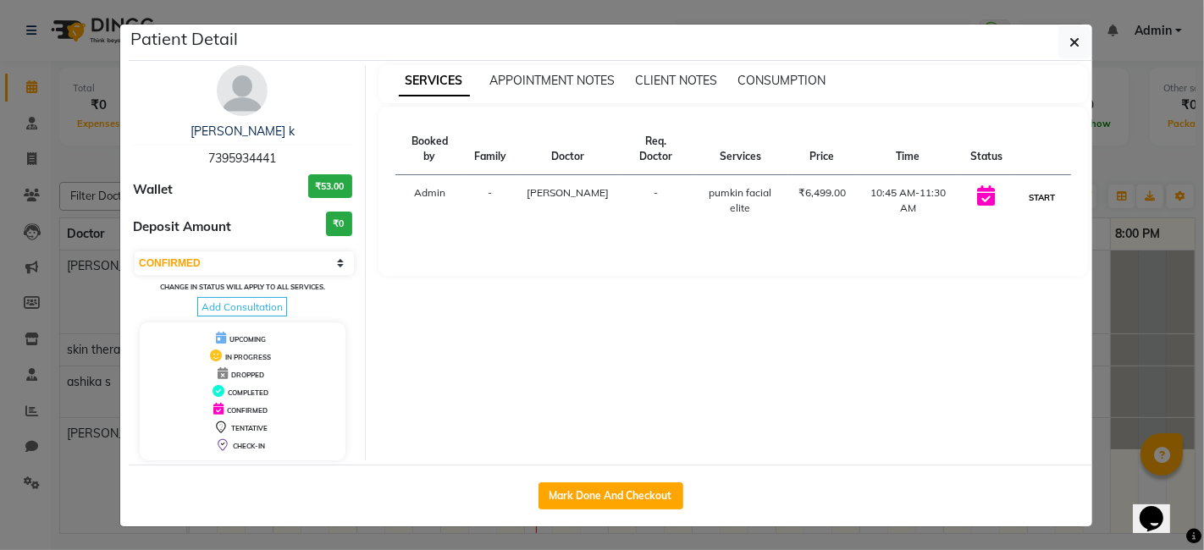
click at [1052, 198] on button "START" at bounding box center [1041, 197] width 35 height 21
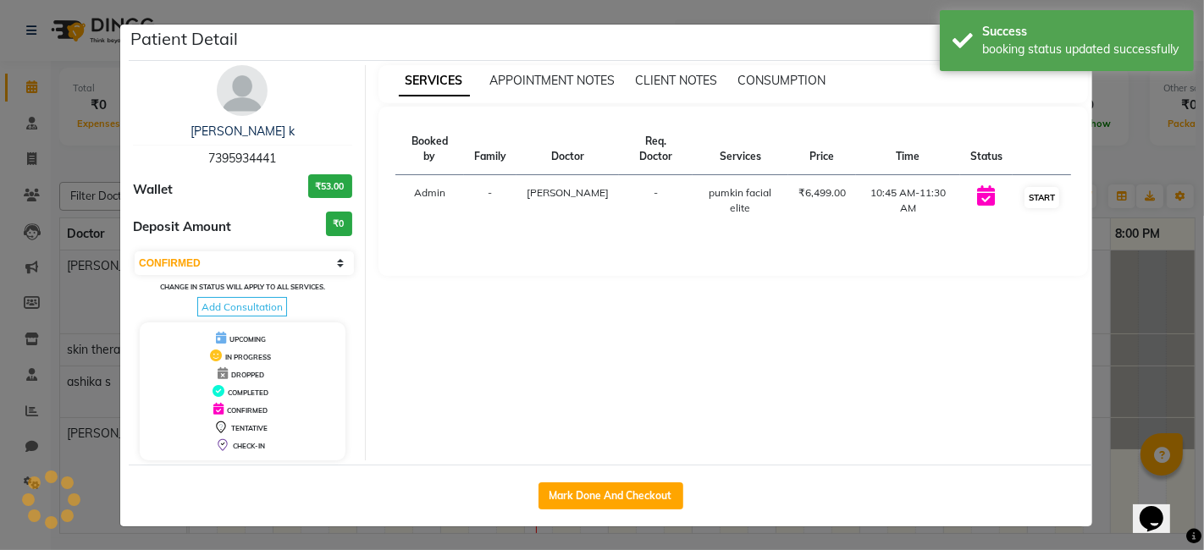
select select "1"
